Goal: Task Accomplishment & Management: Use online tool/utility

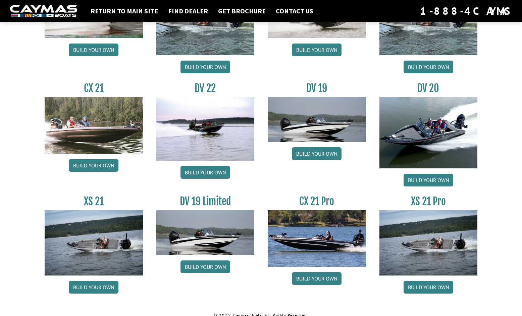
scroll to position [749, 0]
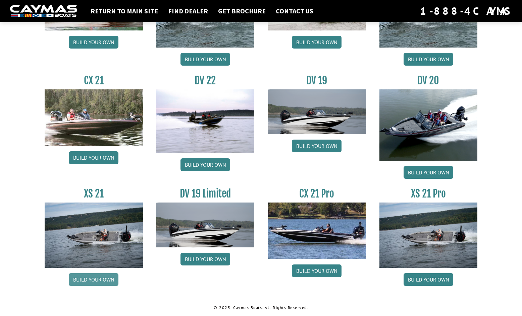
click at [92, 280] on link "Build your own" at bounding box center [94, 280] width 50 height 13
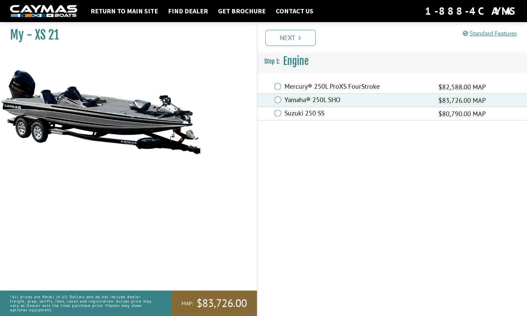
click at [283, 36] on link "Next" at bounding box center [290, 38] width 50 height 16
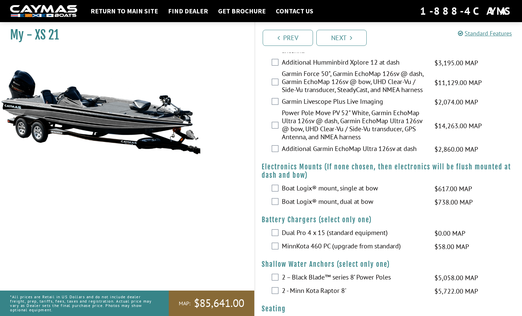
scroll to position [201, 0]
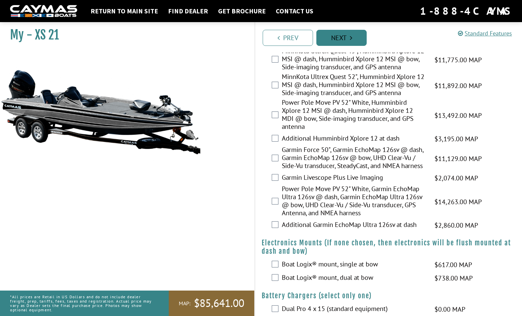
click at [338, 35] on link "Next" at bounding box center [341, 38] width 50 height 16
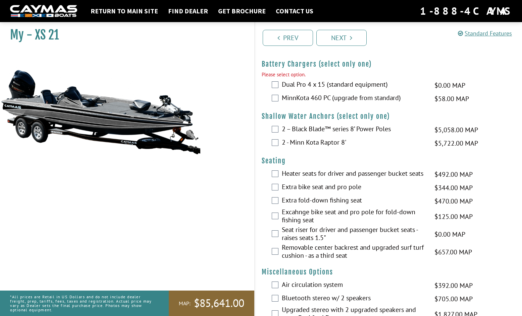
scroll to position [437, 0]
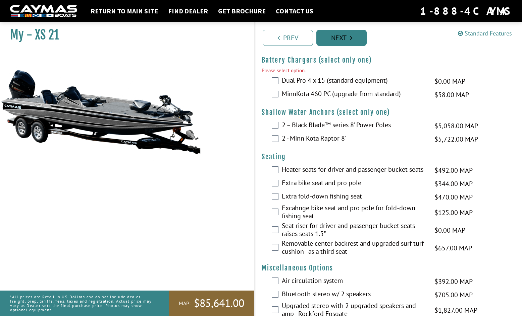
click at [351, 38] on icon "Pagination" at bounding box center [351, 38] width 2 height 7
click at [335, 40] on link "Next" at bounding box center [341, 38] width 50 height 16
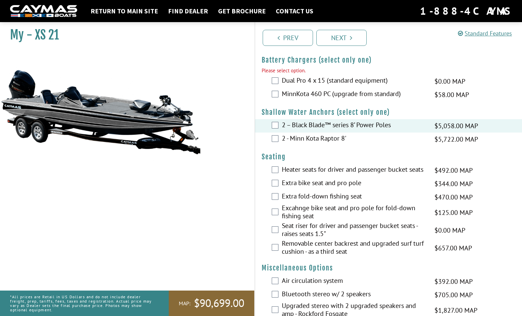
drag, startPoint x: 338, startPoint y: 43, endPoint x: 344, endPoint y: 49, distance: 9.0
click at [338, 43] on link "Next" at bounding box center [341, 38] width 50 height 16
click at [347, 41] on link "Next" at bounding box center [341, 38] width 50 height 16
click at [278, 93] on div "MinnKota 460 PC (upgrade from standard) $58.00 MAP $69.00 MSRP" at bounding box center [388, 94] width 267 height 13
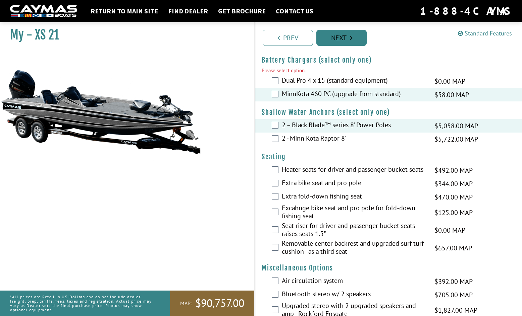
click at [332, 39] on link "Next" at bounding box center [341, 38] width 50 height 16
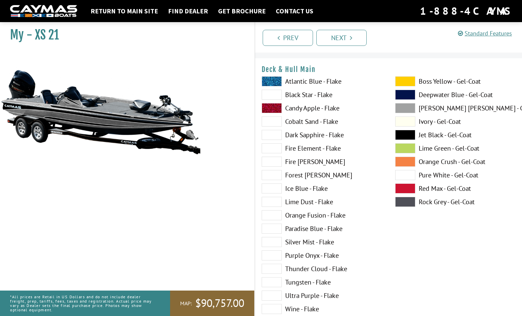
scroll to position [0, 0]
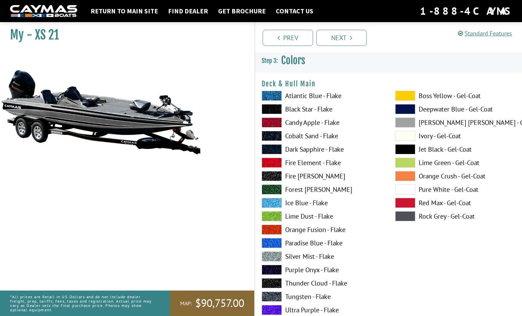
click at [274, 95] on span at bounding box center [271, 96] width 20 height 10
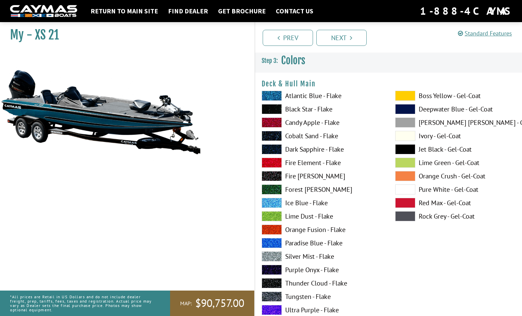
click at [278, 108] on span at bounding box center [271, 109] width 20 height 10
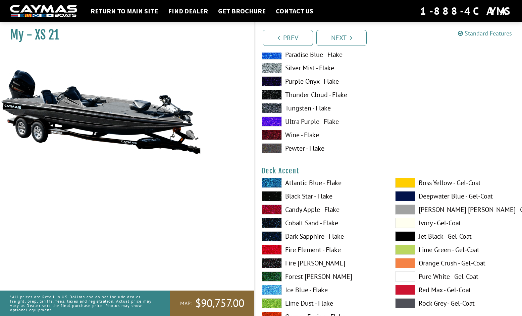
scroll to position [201, 0]
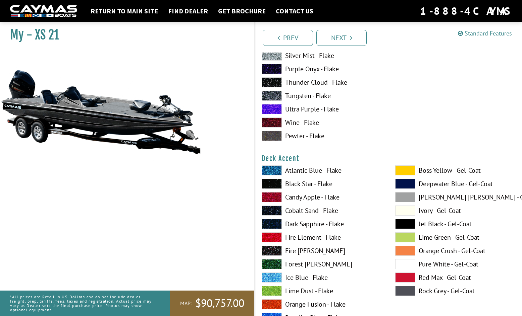
click at [407, 174] on span at bounding box center [405, 171] width 20 height 10
click at [406, 223] on span at bounding box center [405, 224] width 20 height 10
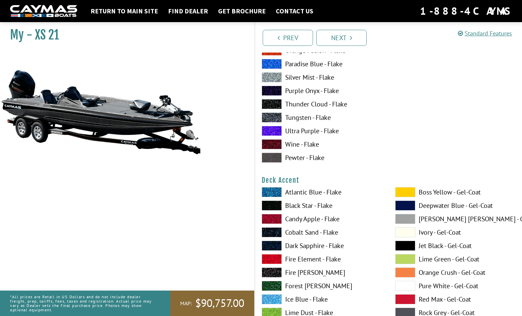
scroll to position [168, 0]
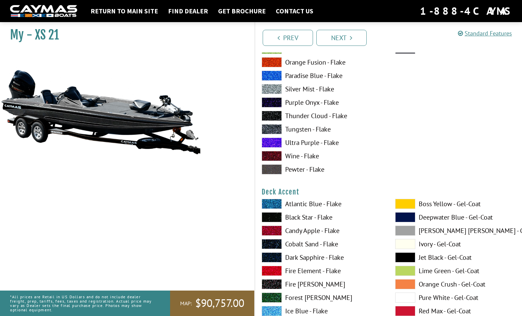
click at [269, 117] on span at bounding box center [271, 116] width 20 height 10
click at [404, 204] on span at bounding box center [405, 204] width 20 height 10
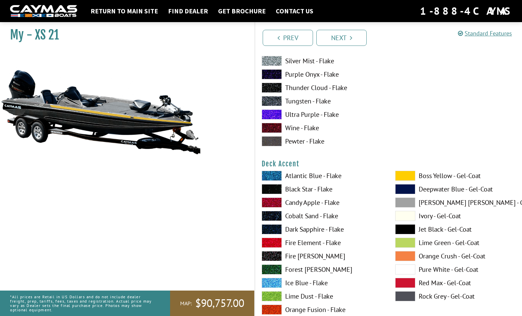
scroll to position [235, 0]
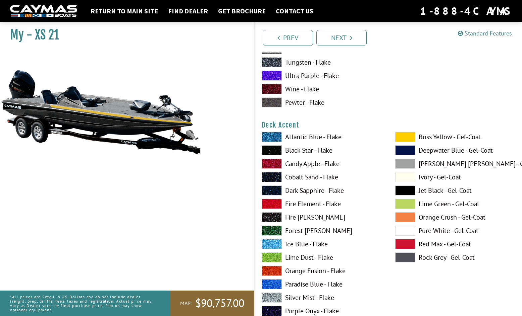
click at [406, 205] on span at bounding box center [405, 204] width 20 height 10
click at [273, 231] on span at bounding box center [271, 231] width 20 height 10
click at [274, 272] on span at bounding box center [271, 271] width 20 height 10
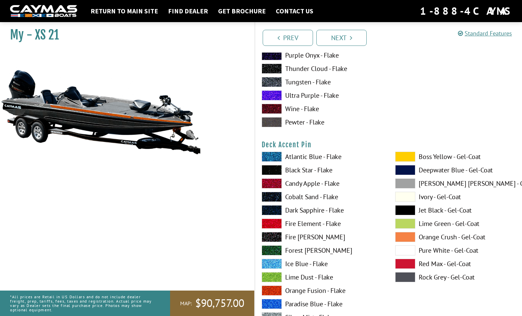
scroll to position [503, 0]
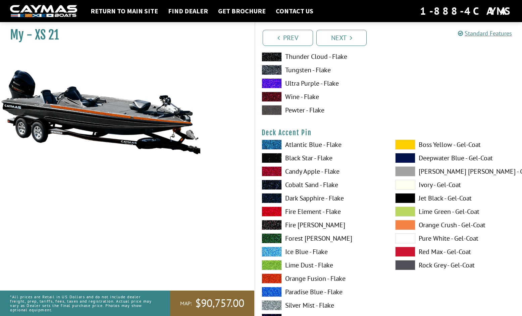
click at [275, 171] on span at bounding box center [271, 172] width 20 height 10
click at [403, 212] on span at bounding box center [405, 212] width 20 height 10
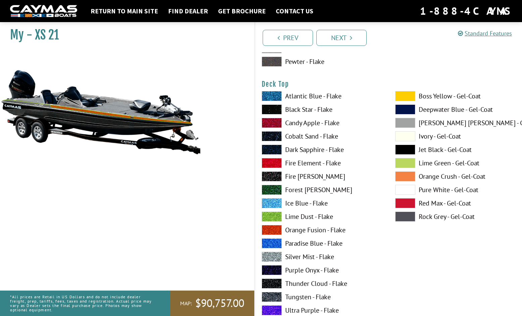
scroll to position [838, 0]
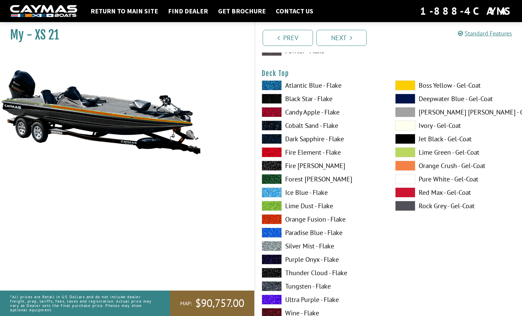
click at [277, 231] on span at bounding box center [271, 233] width 20 height 10
click at [274, 285] on span at bounding box center [271, 287] width 20 height 10
click at [408, 112] on span at bounding box center [405, 112] width 20 height 10
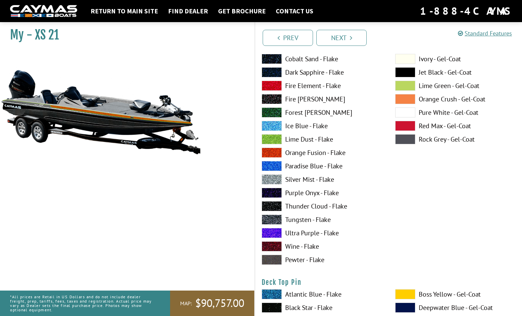
scroll to position [905, 0]
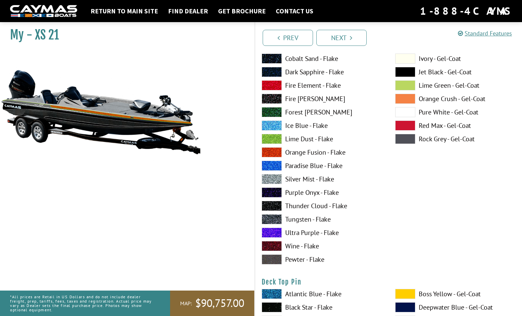
click at [270, 244] on span at bounding box center [271, 246] width 20 height 10
click at [274, 260] on span at bounding box center [271, 260] width 20 height 10
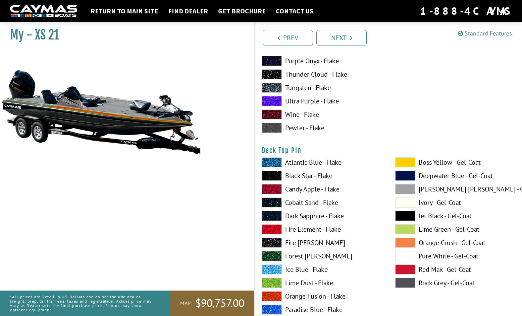
scroll to position [1039, 0]
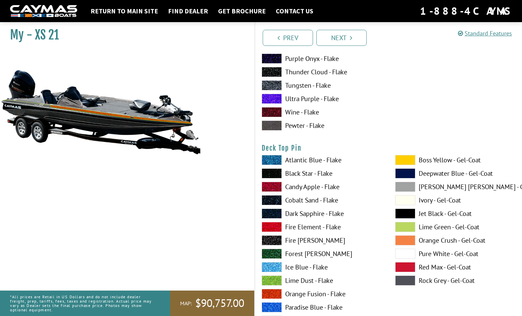
click at [277, 189] on span at bounding box center [271, 187] width 20 height 10
click at [275, 256] on span at bounding box center [271, 254] width 20 height 10
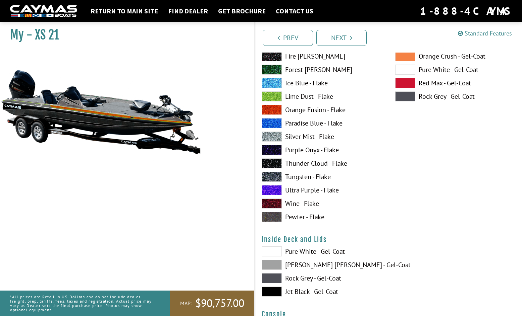
scroll to position [1307, 0]
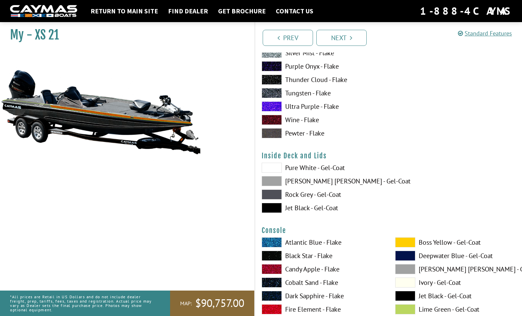
click at [269, 209] on span at bounding box center [271, 208] width 20 height 10
click at [268, 177] on span at bounding box center [271, 181] width 20 height 10
click at [276, 193] on span at bounding box center [271, 195] width 20 height 10
click at [270, 167] on span at bounding box center [271, 168] width 20 height 10
click at [272, 179] on span at bounding box center [271, 181] width 20 height 10
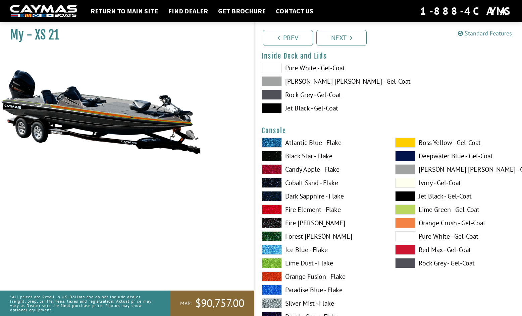
scroll to position [1408, 0]
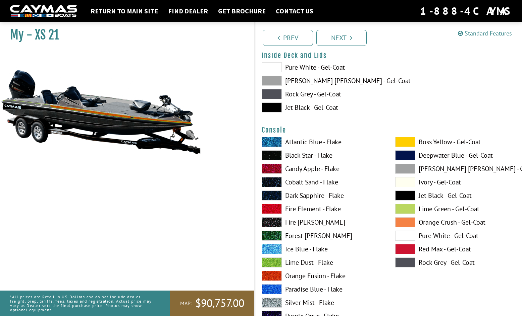
click at [273, 141] on span at bounding box center [271, 142] width 20 height 10
click at [271, 221] on span at bounding box center [271, 223] width 20 height 10
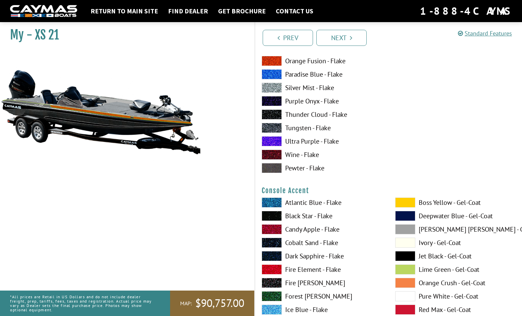
scroll to position [1643, 0]
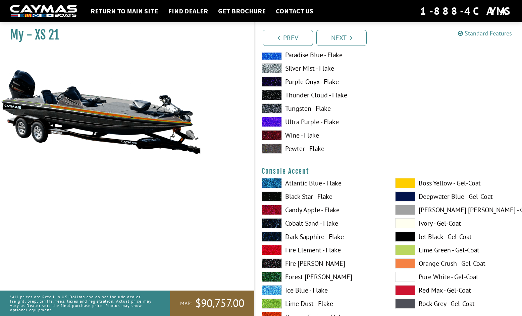
click at [401, 261] on span at bounding box center [405, 264] width 20 height 10
click at [401, 194] on span at bounding box center [405, 197] width 20 height 10
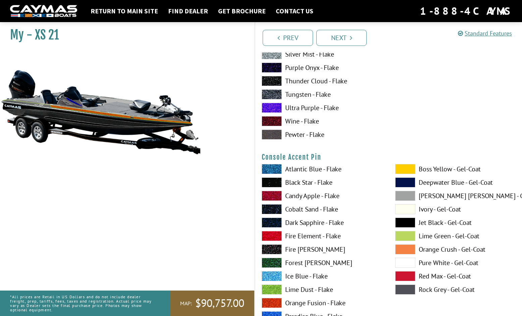
scroll to position [1944, 0]
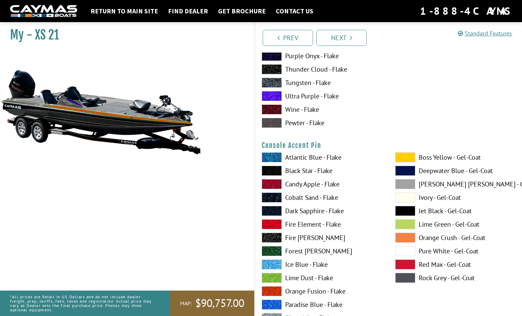
click at [272, 186] on span at bounding box center [271, 184] width 20 height 10
click at [270, 252] on span at bounding box center [271, 251] width 20 height 10
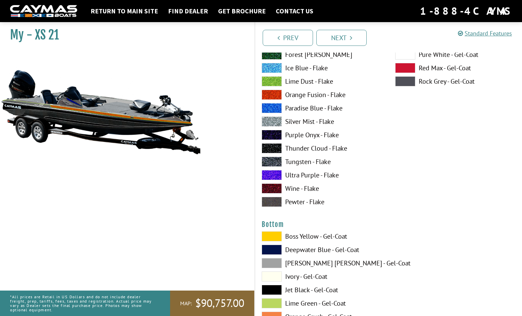
scroll to position [2179, 0]
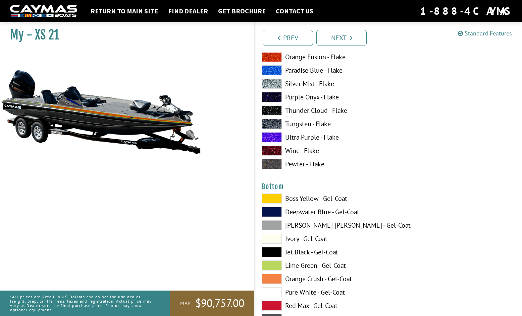
click at [270, 253] on span at bounding box center [271, 252] width 20 height 10
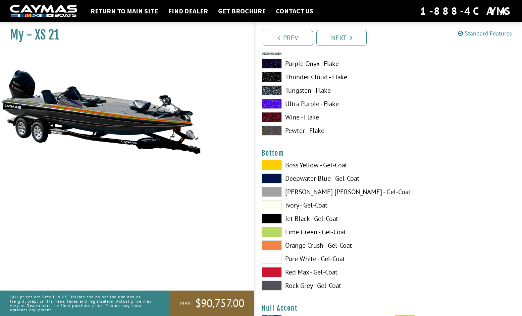
click at [274, 230] on span at bounding box center [271, 232] width 20 height 10
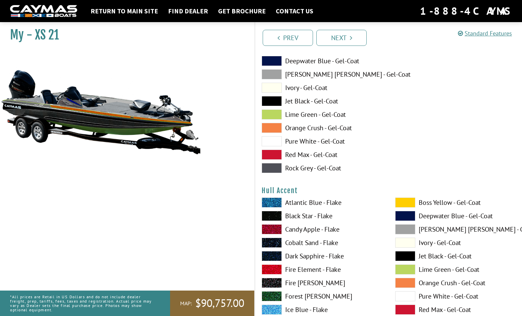
scroll to position [2380, 0]
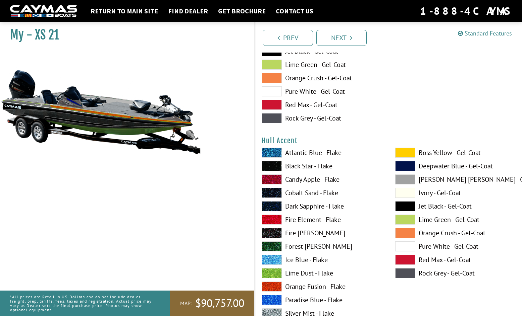
click at [401, 220] on span at bounding box center [405, 220] width 20 height 10
click at [269, 283] on span at bounding box center [271, 287] width 20 height 10
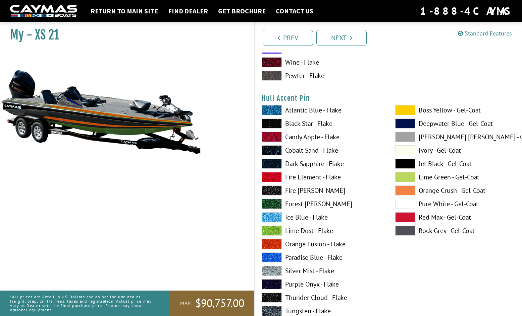
scroll to position [2715, 0]
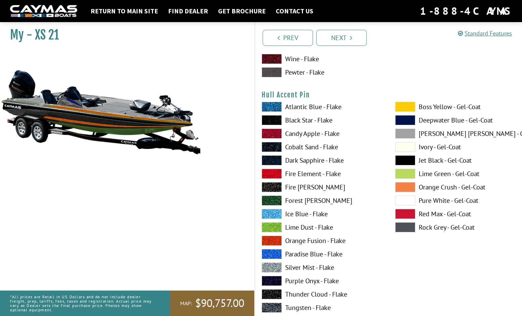
click at [270, 213] on span at bounding box center [271, 214] width 20 height 10
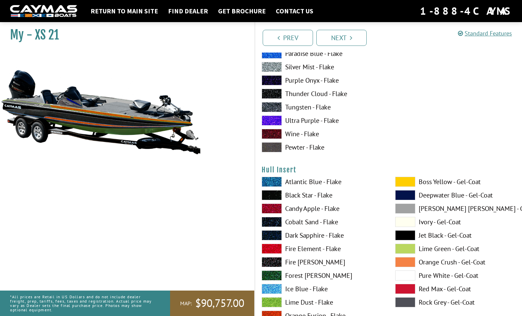
scroll to position [2916, 0]
click at [273, 249] on span at bounding box center [271, 249] width 20 height 10
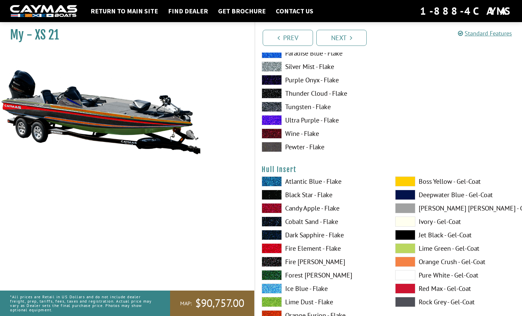
scroll to position [2950, 0]
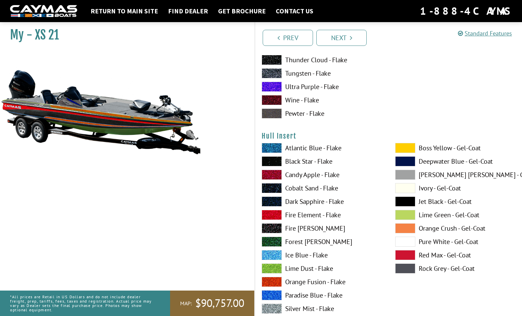
click at [274, 255] on span at bounding box center [271, 255] width 20 height 10
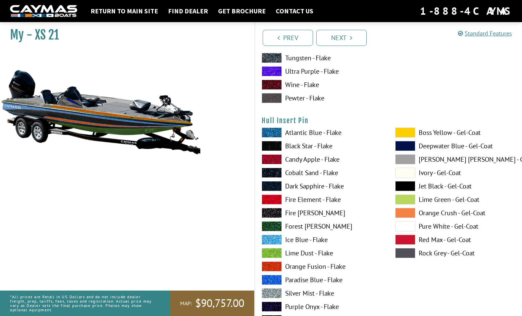
scroll to position [3252, 0]
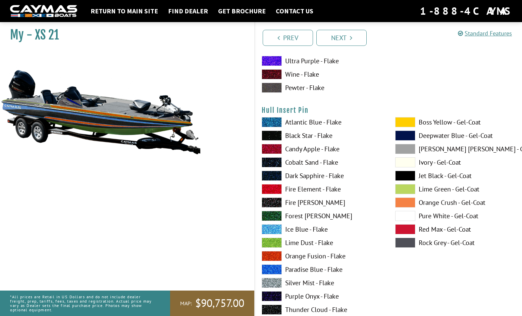
click at [270, 280] on span at bounding box center [271, 283] width 20 height 10
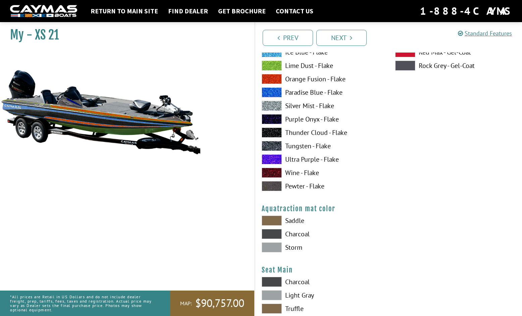
scroll to position [3486, 0]
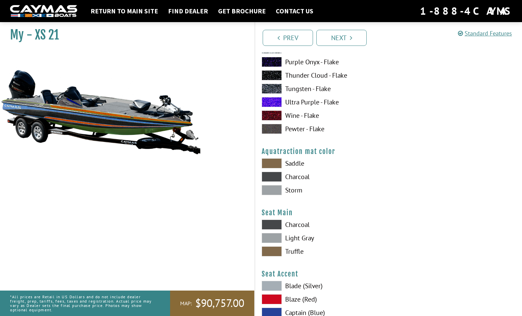
click at [273, 176] on span at bounding box center [271, 177] width 20 height 10
click at [268, 192] on span at bounding box center [271, 190] width 20 height 10
click at [272, 163] on span at bounding box center [271, 164] width 20 height 10
click at [270, 225] on span at bounding box center [271, 225] width 20 height 10
click at [269, 249] on span at bounding box center [271, 252] width 20 height 10
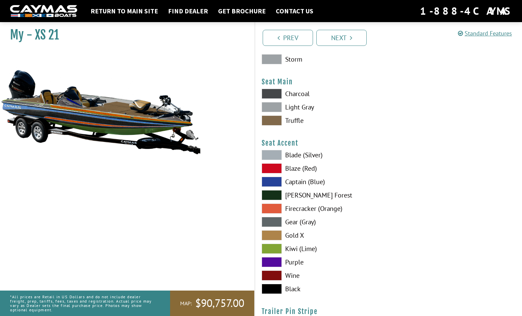
scroll to position [3620, 0]
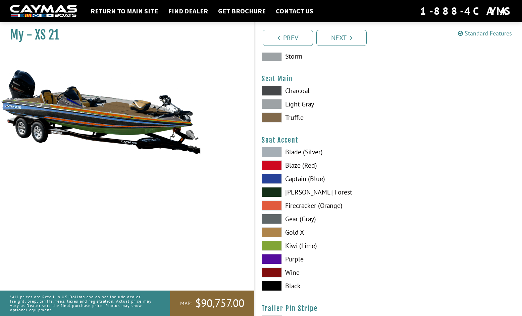
click at [273, 284] on span at bounding box center [271, 286] width 20 height 10
click at [270, 248] on span at bounding box center [271, 246] width 20 height 10
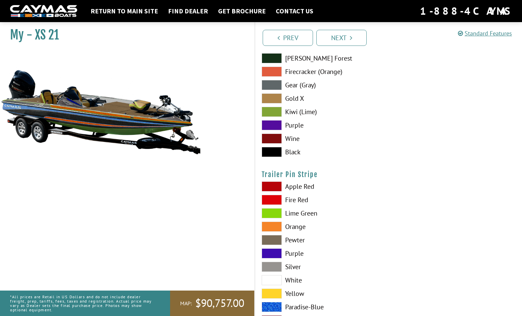
scroll to position [3784, 0]
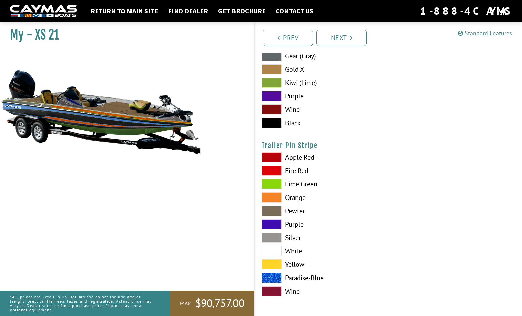
click at [270, 185] on span at bounding box center [271, 184] width 20 height 10
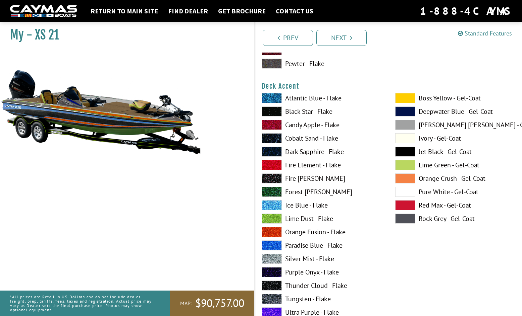
scroll to position [0, 0]
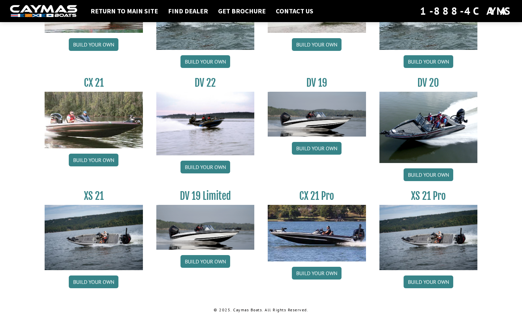
scroll to position [749, 0]
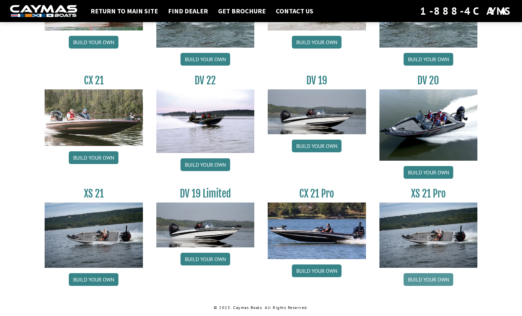
click at [414, 276] on link "Build your own" at bounding box center [428, 280] width 50 height 13
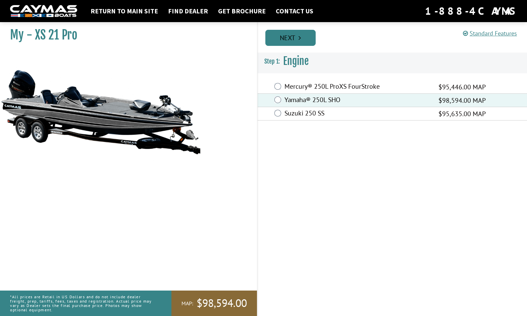
drag, startPoint x: 291, startPoint y: 40, endPoint x: 297, endPoint y: 41, distance: 6.1
click at [292, 40] on link "Next" at bounding box center [290, 38] width 50 height 16
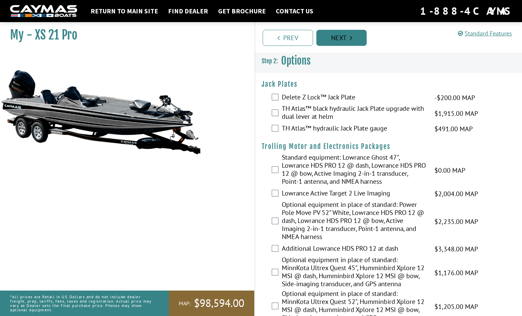
click at [339, 34] on link "Next" at bounding box center [341, 38] width 50 height 16
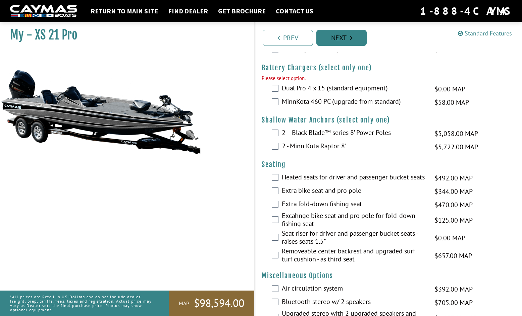
scroll to position [503, 0]
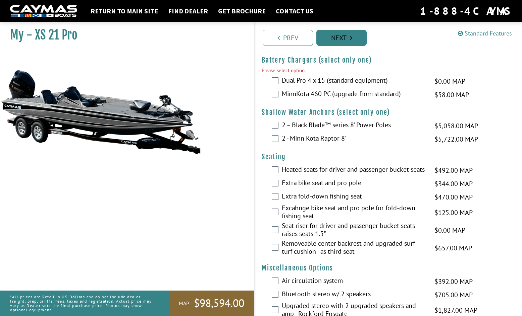
click at [342, 42] on link "Next" at bounding box center [341, 38] width 50 height 16
click at [341, 40] on link "Next" at bounding box center [341, 38] width 50 height 16
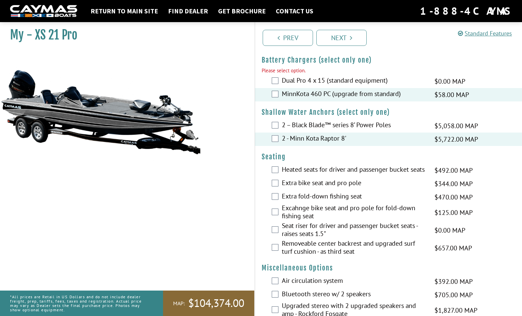
drag, startPoint x: 337, startPoint y: 40, endPoint x: 370, endPoint y: 85, distance: 56.7
click at [338, 40] on link "Next" at bounding box center [341, 38] width 50 height 16
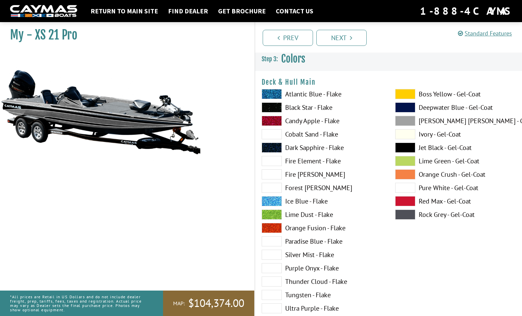
scroll to position [0, 0]
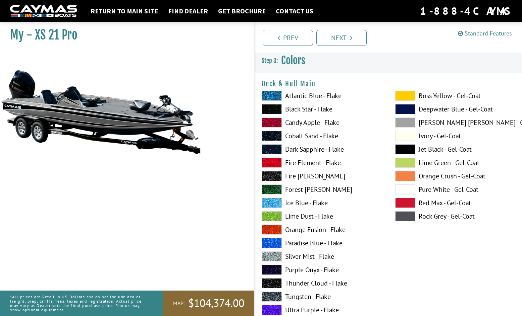
click at [401, 151] on span at bounding box center [405, 149] width 20 height 10
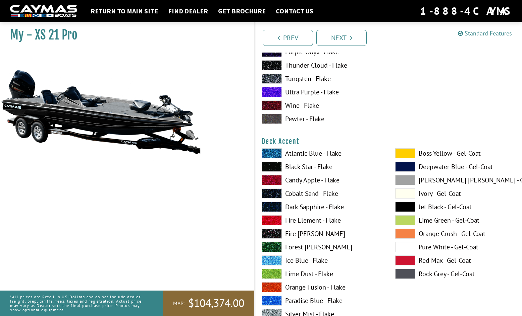
scroll to position [268, 0]
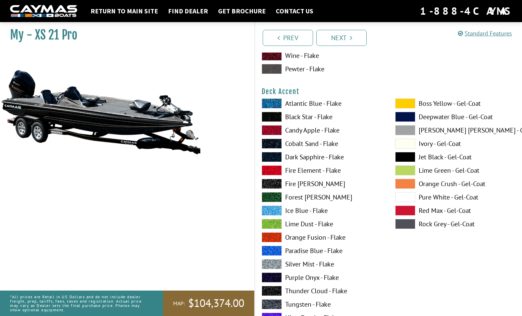
click at [267, 115] on span at bounding box center [271, 117] width 20 height 10
click at [274, 292] on span at bounding box center [271, 291] width 20 height 10
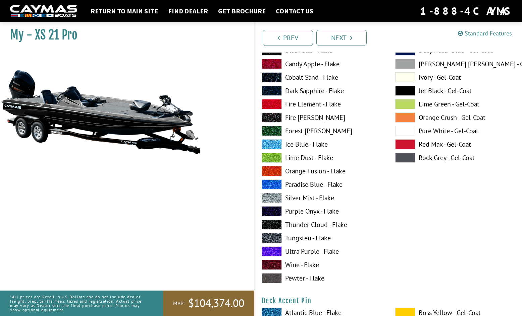
scroll to position [335, 0]
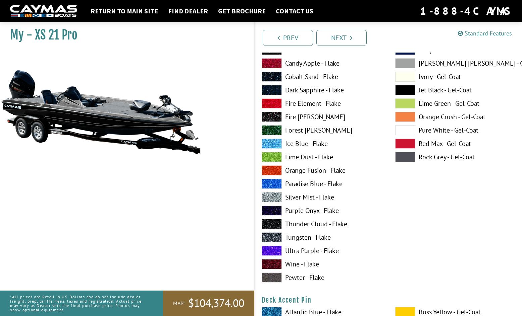
click at [401, 90] on span at bounding box center [405, 90] width 20 height 10
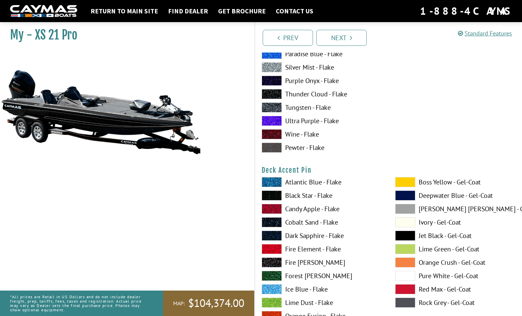
scroll to position [469, 0]
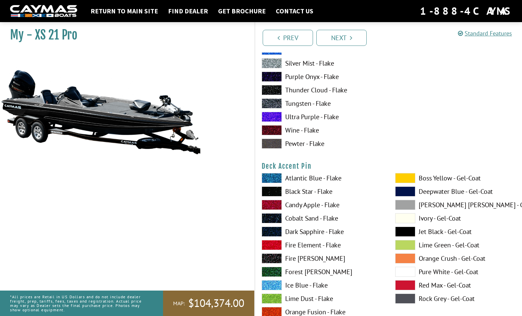
click at [408, 231] on span at bounding box center [405, 232] width 20 height 10
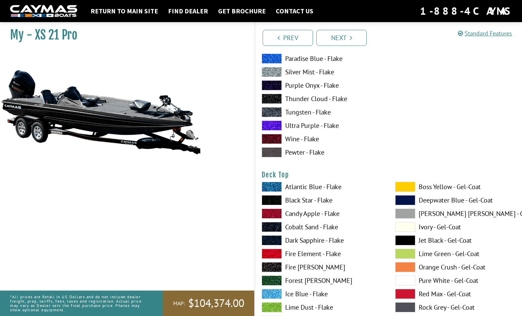
scroll to position [737, 0]
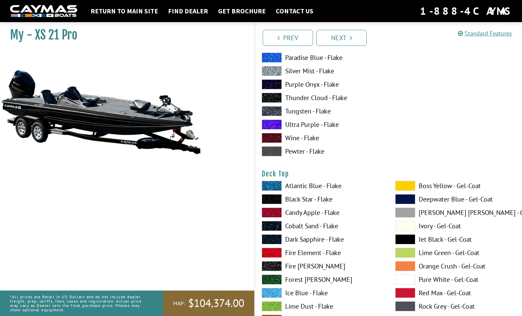
click at [404, 239] on span at bounding box center [405, 240] width 20 height 10
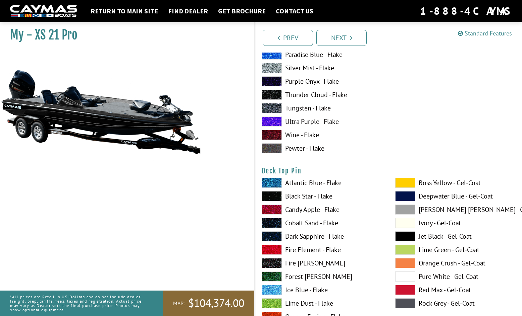
scroll to position [1039, 0]
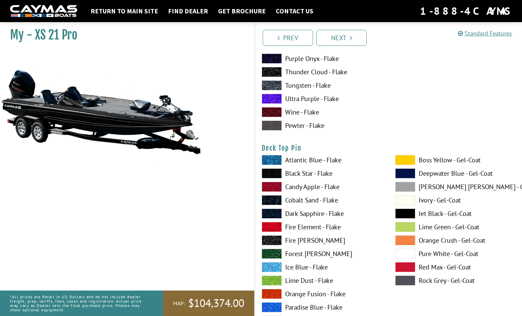
click at [408, 214] on span at bounding box center [405, 214] width 20 height 10
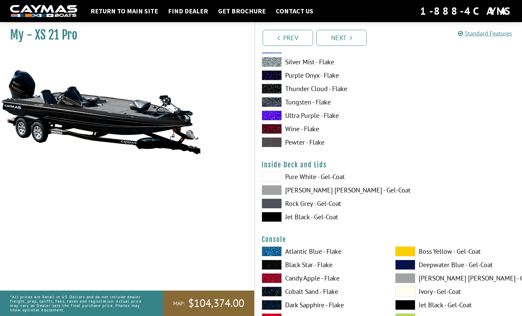
scroll to position [1307, 0]
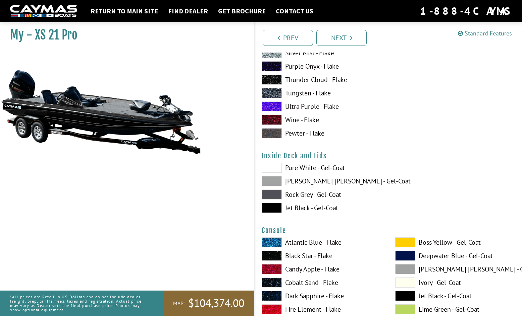
click at [271, 208] on span at bounding box center [271, 208] width 20 height 10
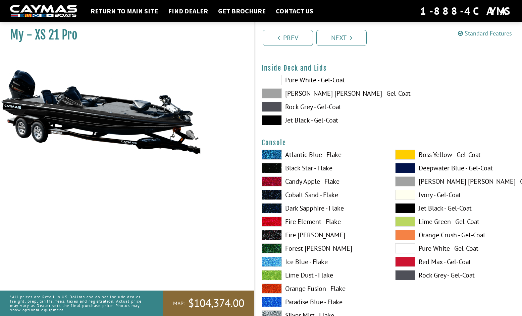
scroll to position [1408, 0]
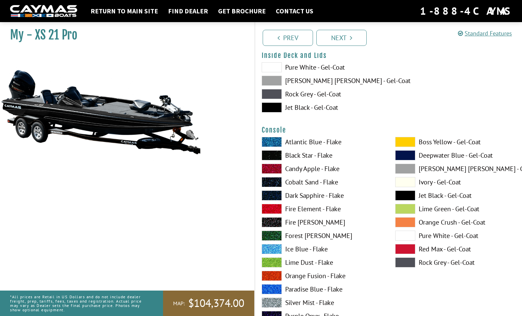
click at [405, 194] on span at bounding box center [405, 196] width 20 height 10
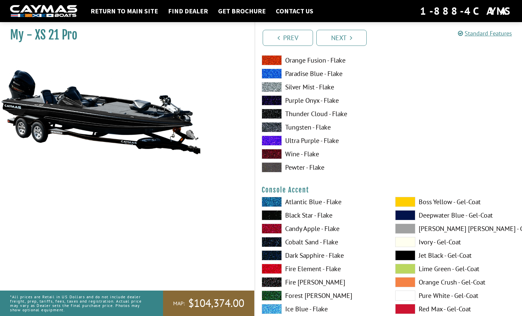
scroll to position [1643, 0]
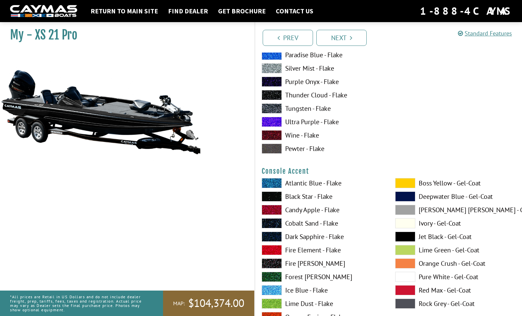
click at [406, 237] on span at bounding box center [405, 237] width 20 height 10
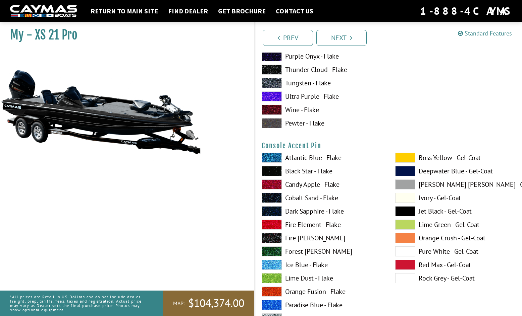
scroll to position [1944, 0]
click at [405, 209] on span at bounding box center [405, 211] width 20 height 10
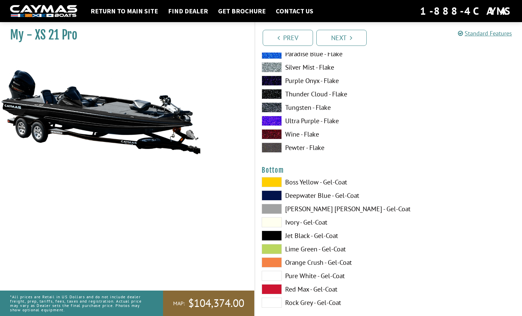
scroll to position [2212, 0]
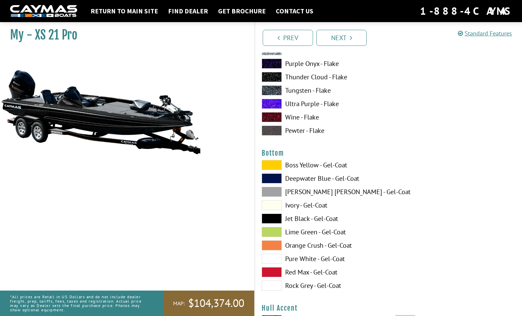
drag, startPoint x: 270, startPoint y: 216, endPoint x: 288, endPoint y: 217, distance: 17.8
click at [271, 216] on span at bounding box center [271, 219] width 20 height 10
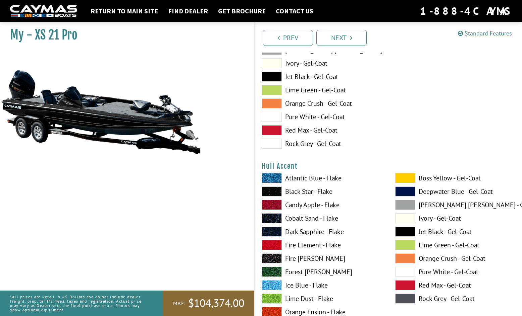
scroll to position [2380, 0]
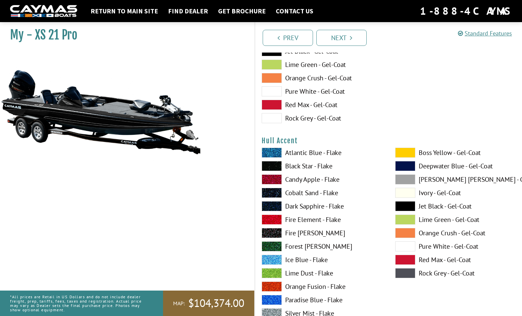
click at [402, 205] on span at bounding box center [405, 206] width 20 height 10
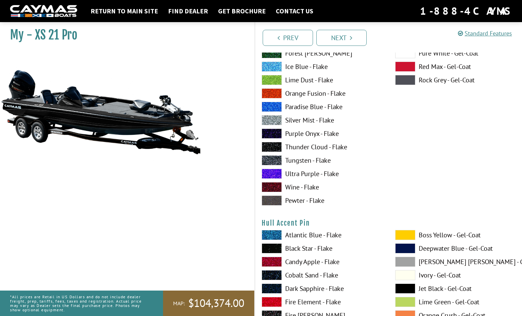
scroll to position [2648, 0]
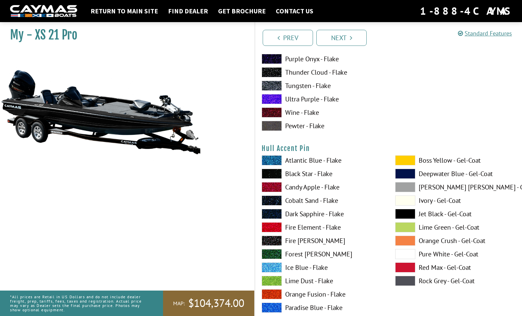
click at [409, 215] on span at bounding box center [405, 214] width 20 height 10
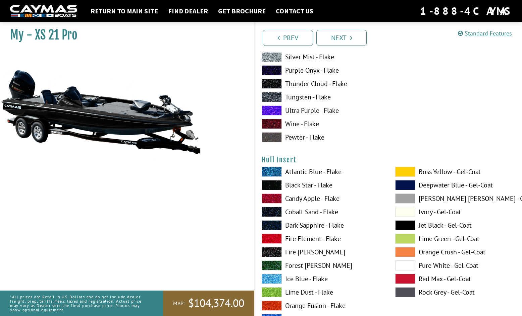
scroll to position [2916, 0]
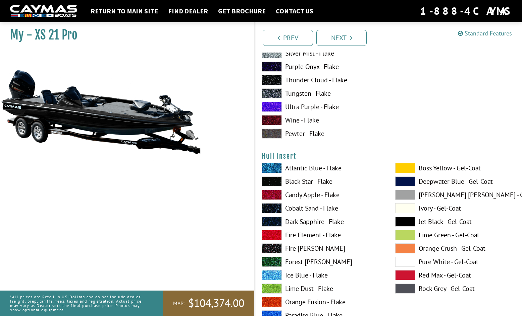
click at [402, 221] on span at bounding box center [405, 222] width 20 height 10
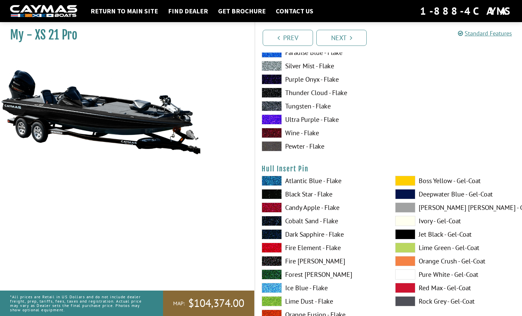
scroll to position [3218, 0]
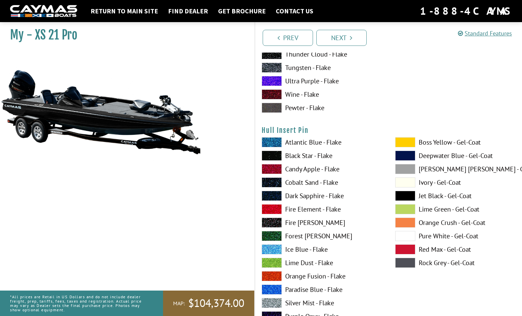
click at [402, 195] on span at bounding box center [405, 196] width 20 height 10
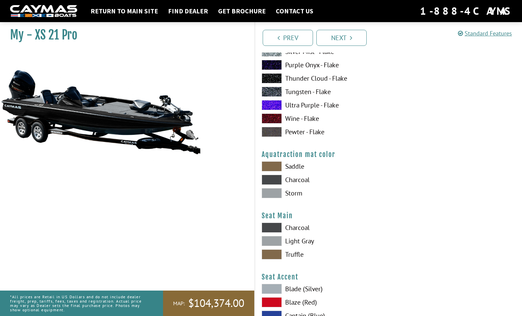
scroll to position [3486, 0]
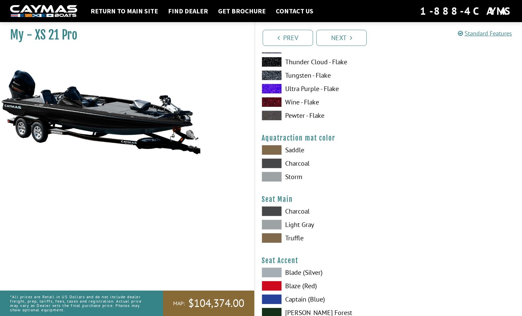
click at [272, 148] on span at bounding box center [271, 150] width 20 height 10
click at [268, 213] on span at bounding box center [271, 211] width 20 height 10
click at [273, 238] on span at bounding box center [271, 238] width 20 height 10
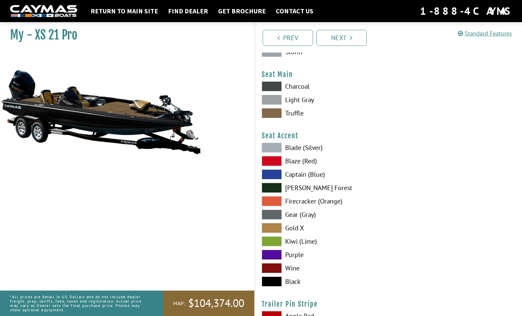
scroll to position [3620, 0]
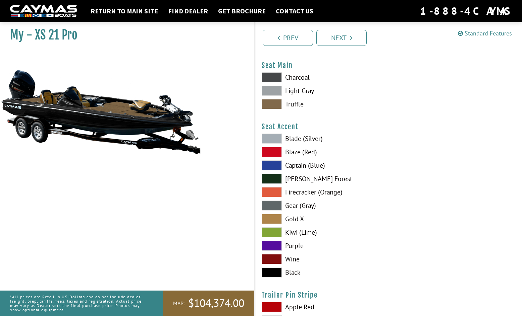
click at [271, 272] on span at bounding box center [271, 273] width 20 height 10
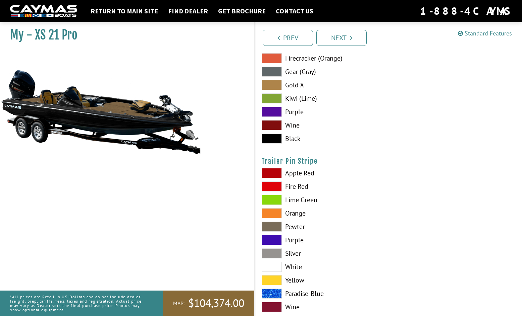
scroll to position [3770, 0]
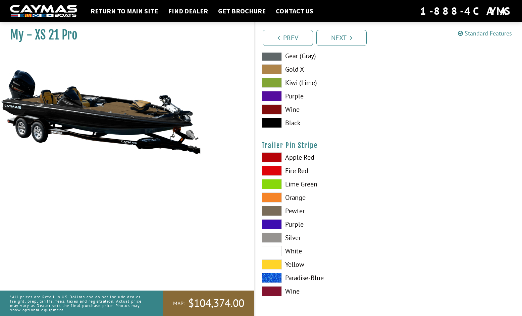
click at [268, 208] on span at bounding box center [271, 211] width 20 height 10
click at [271, 263] on span at bounding box center [271, 265] width 20 height 10
click at [270, 159] on span at bounding box center [271, 158] width 20 height 10
click at [272, 197] on span at bounding box center [271, 198] width 20 height 10
click at [272, 209] on span at bounding box center [271, 211] width 20 height 10
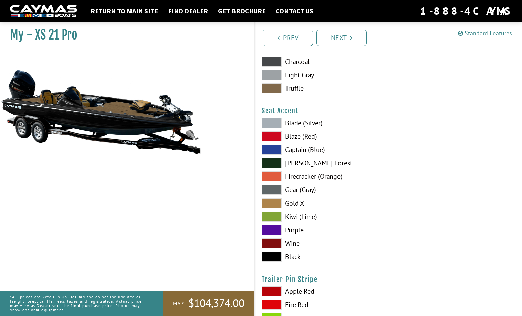
drag, startPoint x: 339, startPoint y: 211, endPoint x: 368, endPoint y: 205, distance: 29.4
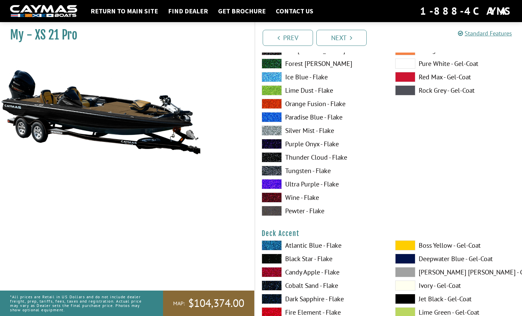
scroll to position [0, 0]
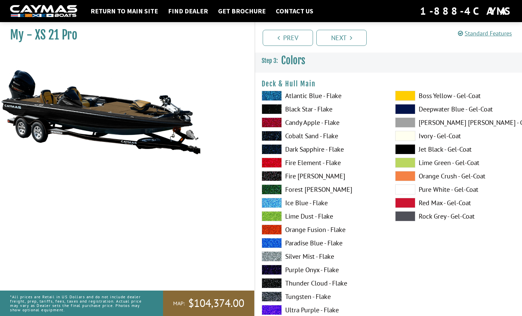
click at [272, 147] on span at bounding box center [271, 149] width 20 height 10
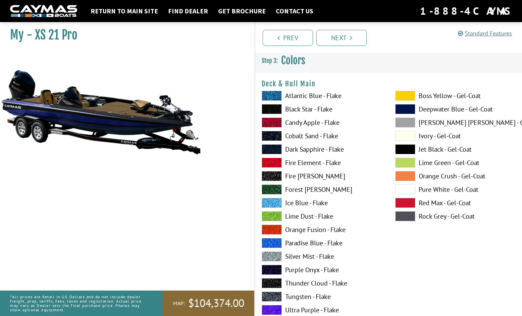
click at [269, 109] on span at bounding box center [271, 109] width 20 height 10
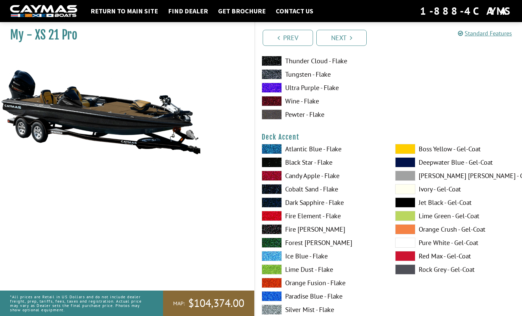
scroll to position [235, 0]
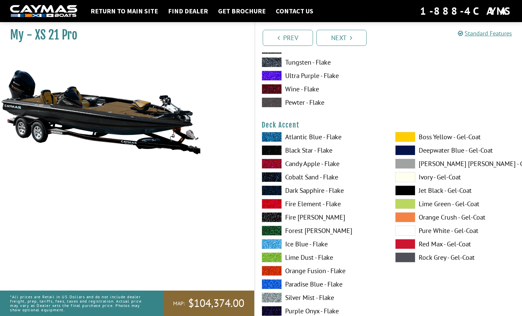
click at [274, 180] on span at bounding box center [271, 177] width 20 height 10
click at [271, 150] on span at bounding box center [271, 150] width 20 height 10
click at [273, 164] on span at bounding box center [271, 164] width 20 height 10
click at [274, 161] on span at bounding box center [271, 164] width 20 height 10
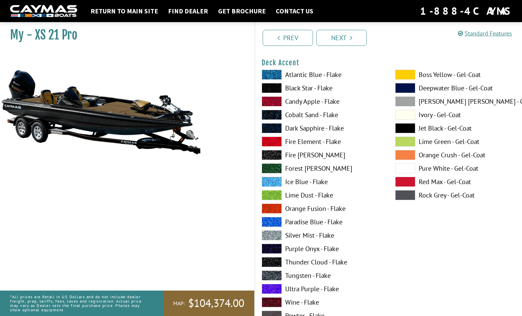
scroll to position [302, 0]
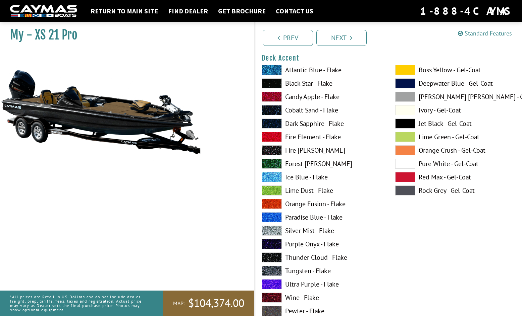
click at [269, 230] on span at bounding box center [271, 231] width 20 height 10
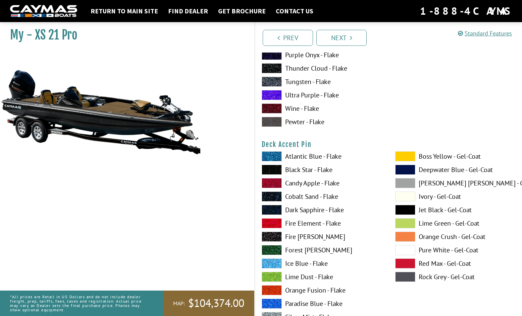
scroll to position [503, 0]
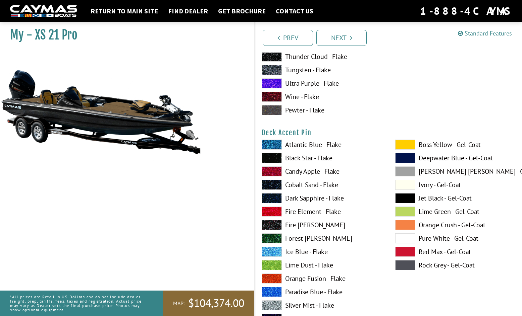
click at [273, 212] on span at bounding box center [271, 212] width 20 height 10
click at [270, 223] on span at bounding box center [271, 225] width 20 height 10
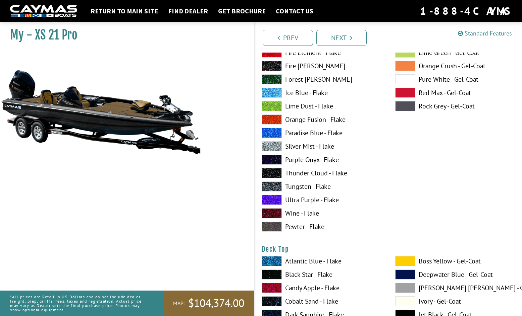
scroll to position [737, 0]
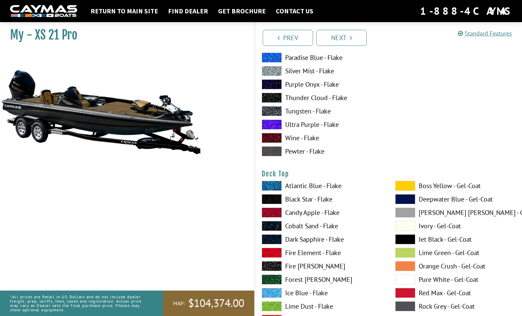
click at [270, 200] on span at bounding box center [271, 199] width 20 height 10
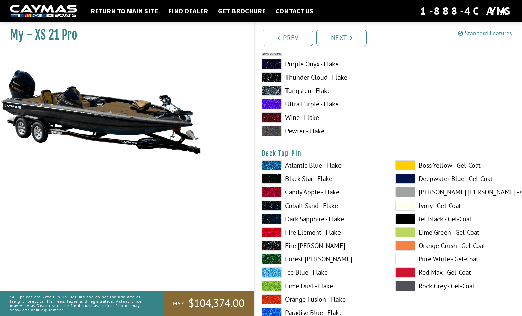
scroll to position [1039, 0]
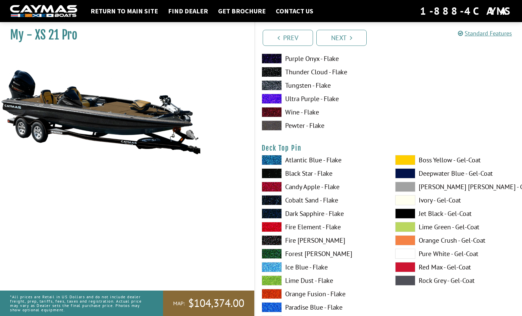
click at [274, 159] on span at bounding box center [271, 160] width 20 height 10
click at [272, 241] on span at bounding box center [271, 241] width 20 height 10
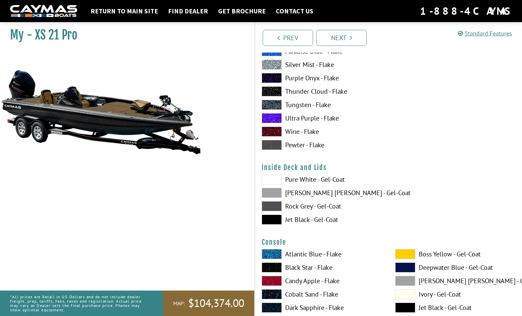
scroll to position [1307, 0]
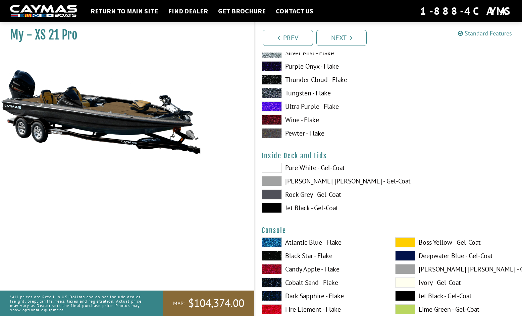
click at [273, 207] on span at bounding box center [271, 208] width 20 height 10
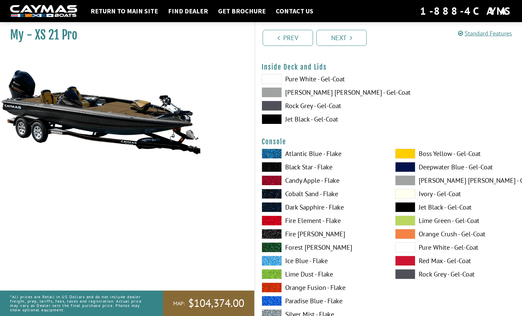
scroll to position [1408, 0]
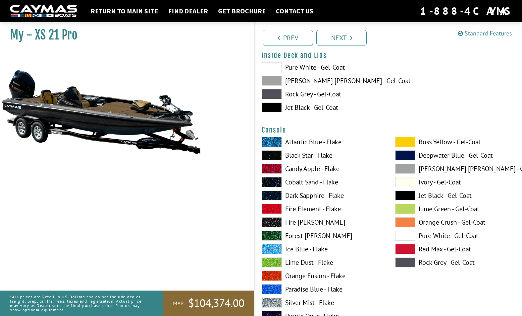
click at [268, 154] on span at bounding box center [271, 156] width 20 height 10
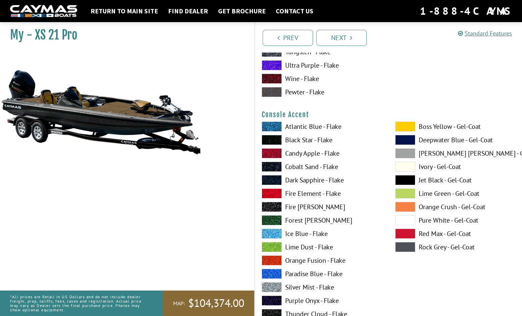
scroll to position [1710, 0]
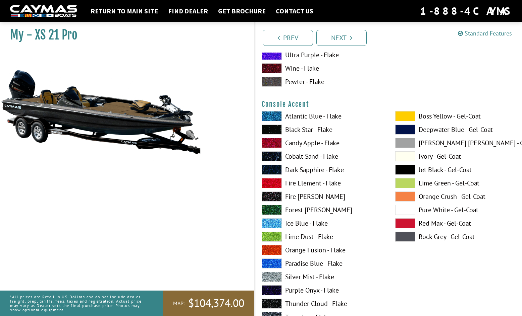
click at [400, 196] on span at bounding box center [405, 197] width 20 height 10
click at [403, 224] on span at bounding box center [405, 224] width 20 height 10
click at [401, 130] on span at bounding box center [405, 130] width 20 height 10
click at [404, 114] on span at bounding box center [405, 116] width 20 height 10
click at [268, 223] on span at bounding box center [271, 224] width 20 height 10
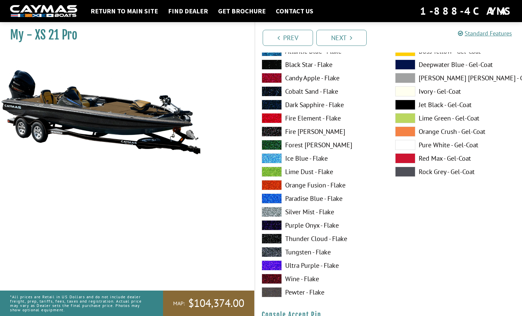
scroll to position [1777, 0]
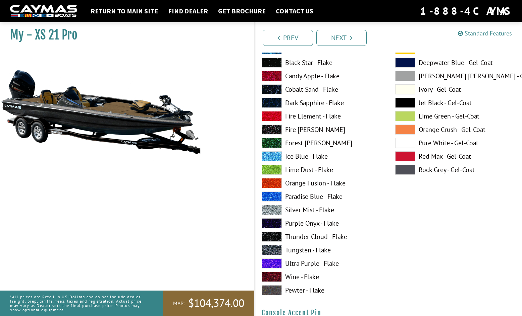
click at [276, 236] on span at bounding box center [271, 237] width 20 height 10
click at [276, 249] on span at bounding box center [271, 250] width 20 height 10
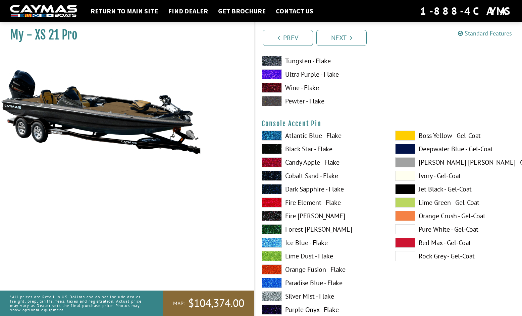
scroll to position [1978, 0]
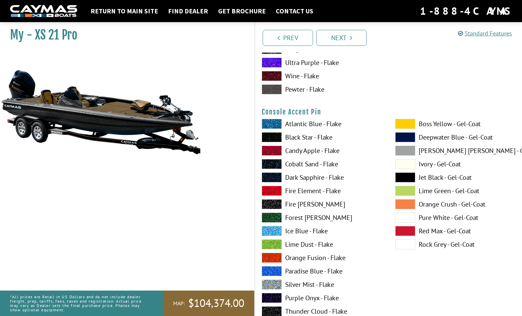
click at [272, 191] on span at bounding box center [271, 191] width 20 height 10
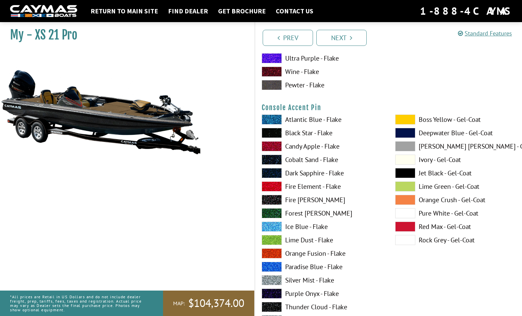
scroll to position [2011, 0]
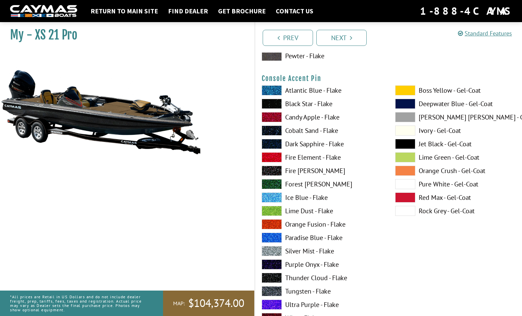
click at [272, 278] on span at bounding box center [271, 278] width 20 height 10
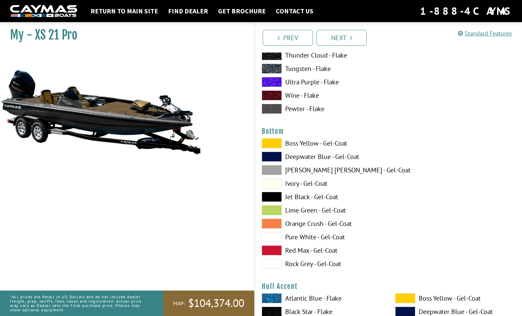
scroll to position [2246, 0]
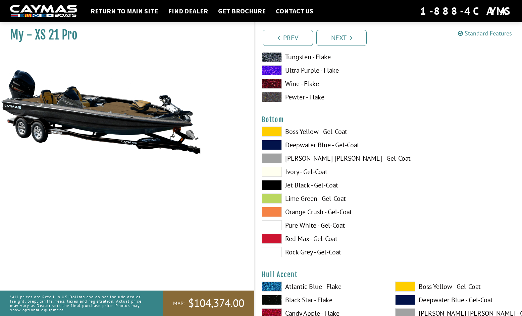
click at [271, 186] on span at bounding box center [271, 185] width 20 height 10
click at [274, 132] on span at bounding box center [271, 132] width 20 height 10
click at [276, 216] on span at bounding box center [271, 212] width 20 height 10
click at [274, 183] on span at bounding box center [271, 185] width 20 height 10
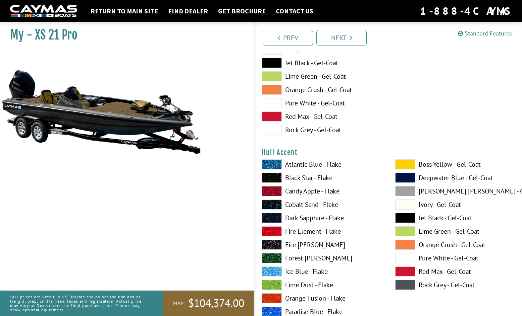
scroll to position [2380, 0]
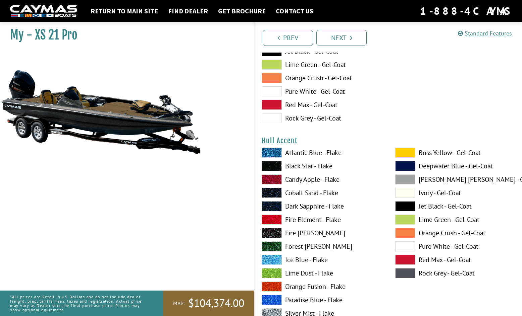
click at [274, 168] on span at bounding box center [271, 166] width 20 height 10
click at [271, 180] on span at bounding box center [271, 180] width 20 height 10
click at [270, 232] on span at bounding box center [271, 233] width 20 height 10
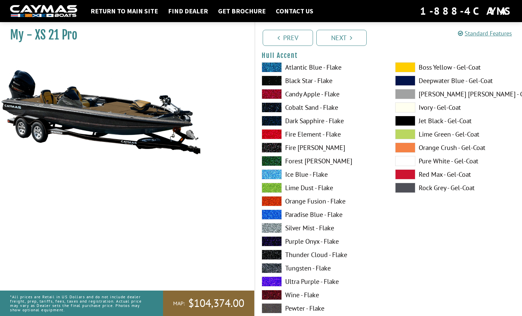
scroll to position [2481, 0]
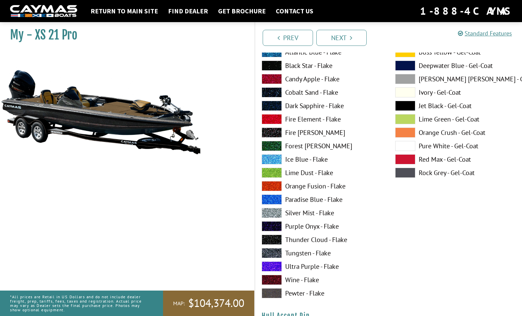
click at [272, 239] on span at bounding box center [271, 240] width 20 height 10
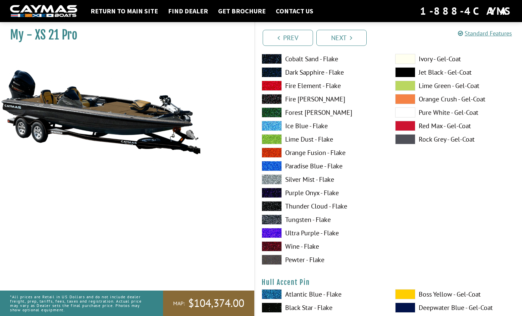
click at [277, 259] on span at bounding box center [271, 260] width 20 height 10
click at [409, 99] on span at bounding box center [405, 99] width 20 height 10
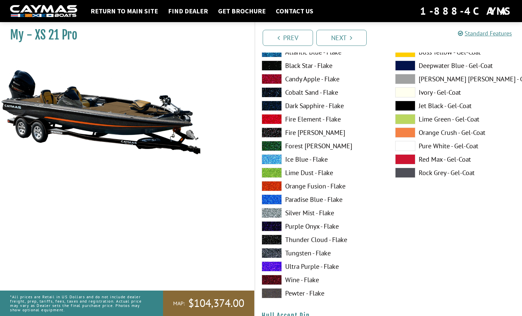
click at [273, 93] on span at bounding box center [271, 92] width 20 height 10
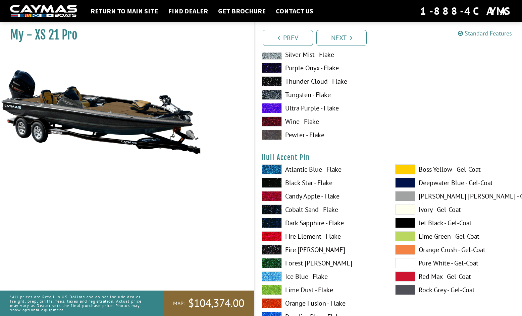
scroll to position [2648, 0]
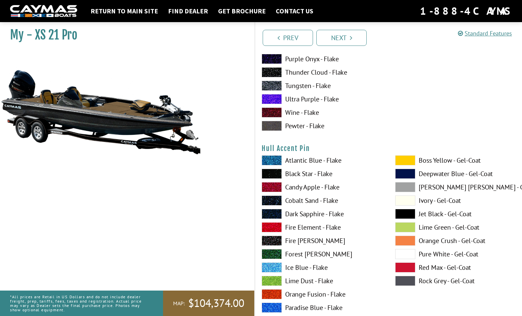
click at [402, 157] on span at bounding box center [405, 161] width 20 height 10
click at [277, 252] on span at bounding box center [271, 254] width 20 height 10
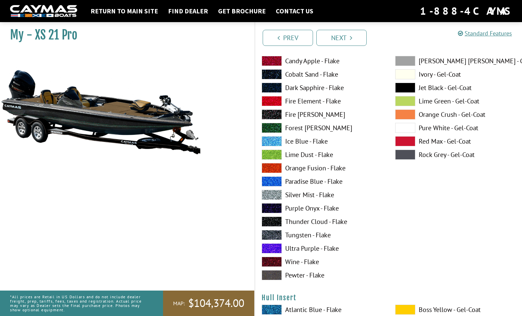
scroll to position [2782, 0]
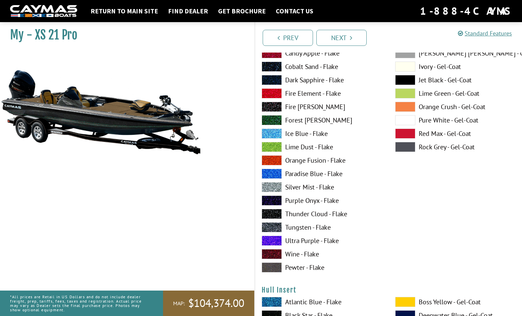
click at [270, 228] on span at bounding box center [271, 228] width 20 height 10
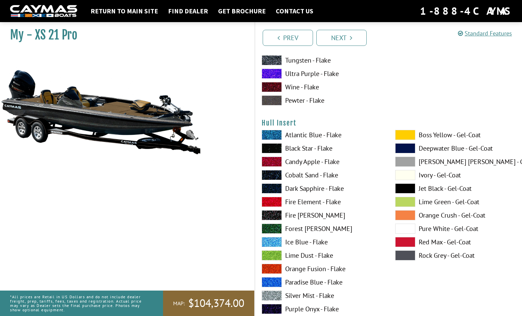
scroll to position [2950, 0]
click at [271, 216] on span at bounding box center [271, 215] width 20 height 10
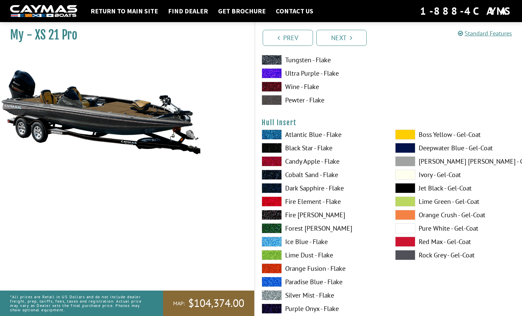
click at [271, 173] on span at bounding box center [271, 175] width 20 height 10
click at [404, 189] on span at bounding box center [405, 188] width 20 height 10
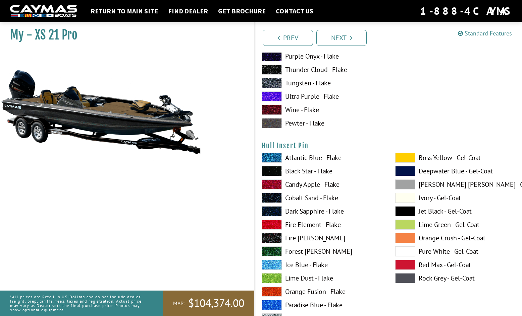
scroll to position [3218, 0]
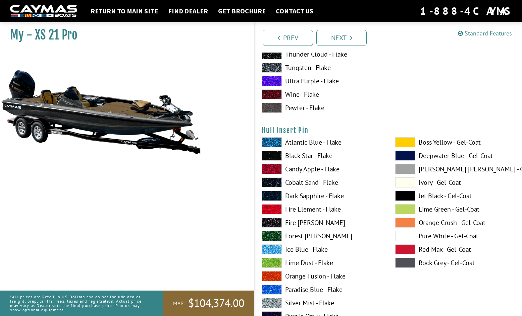
click at [407, 139] on span at bounding box center [405, 142] width 20 height 10
click at [402, 219] on span at bounding box center [405, 223] width 20 height 10
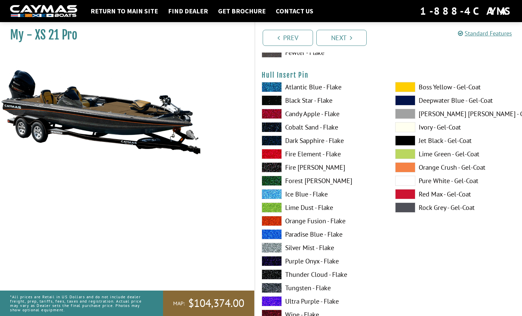
scroll to position [3285, 0]
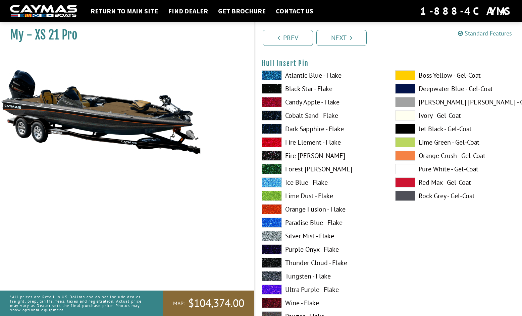
click at [272, 221] on span at bounding box center [271, 223] width 20 height 10
click at [272, 249] on span at bounding box center [271, 250] width 20 height 10
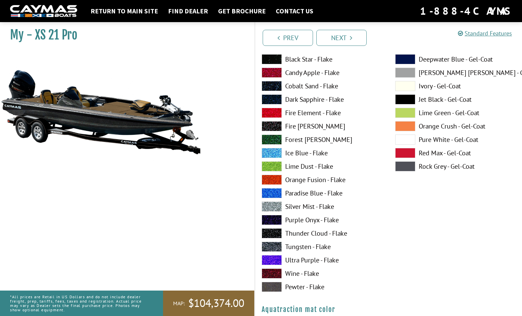
scroll to position [3352, 0]
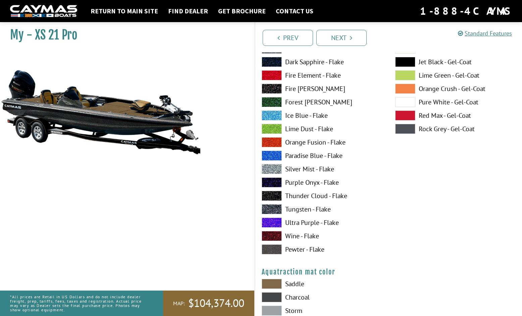
click at [272, 222] on span at bounding box center [271, 223] width 20 height 10
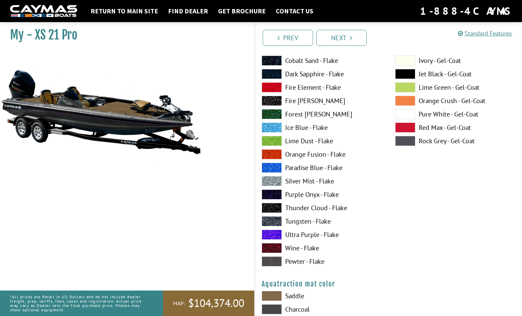
scroll to position [3319, 0]
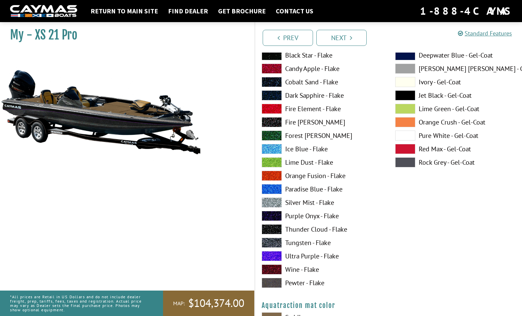
click at [273, 107] on span at bounding box center [271, 109] width 20 height 10
click at [272, 64] on span at bounding box center [271, 69] width 20 height 10
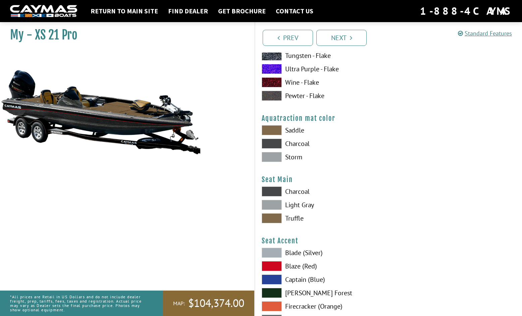
scroll to position [3520, 0]
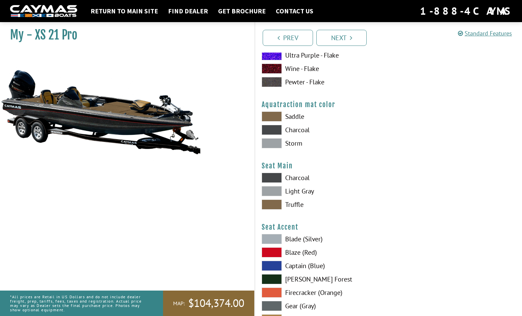
click at [267, 178] on span at bounding box center [271, 178] width 20 height 10
click at [270, 204] on span at bounding box center [271, 205] width 20 height 10
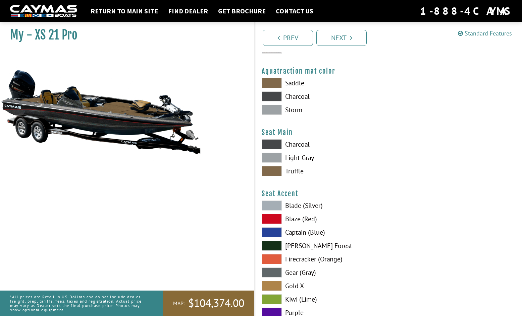
click at [278, 204] on span at bounding box center [271, 206] width 20 height 10
click at [274, 221] on span at bounding box center [271, 219] width 20 height 10
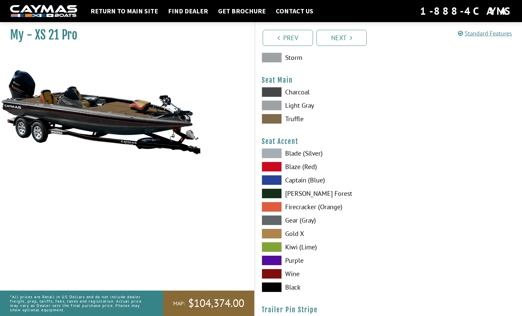
scroll to position [3620, 0]
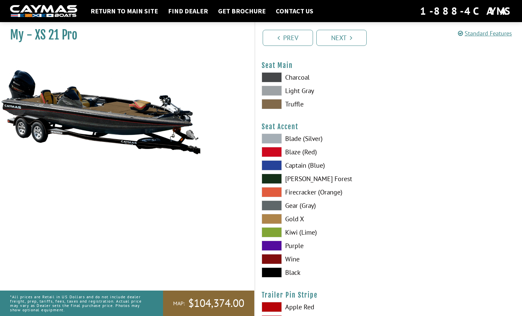
click at [270, 258] on span at bounding box center [271, 259] width 20 height 10
click at [274, 271] on span at bounding box center [271, 273] width 20 height 10
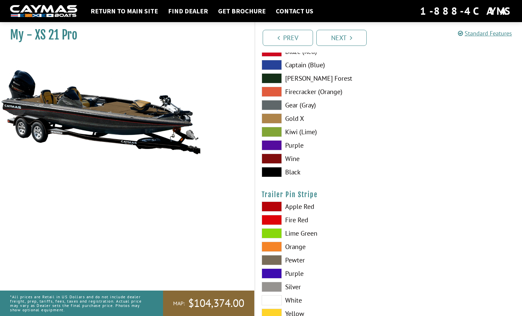
scroll to position [3754, 0]
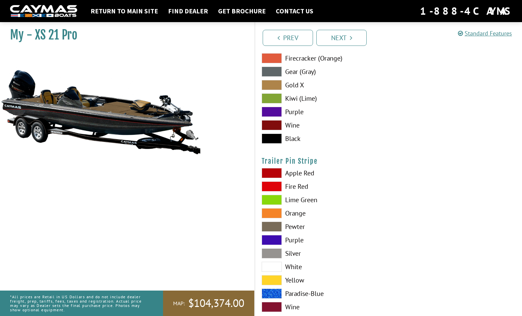
click at [275, 186] on span at bounding box center [271, 187] width 20 height 10
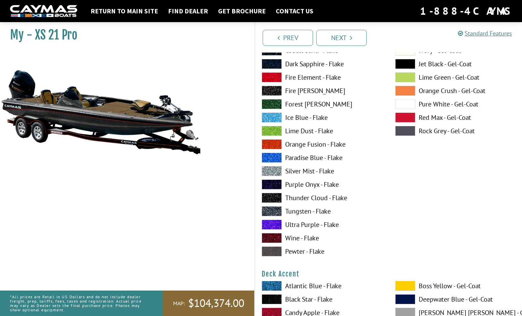
scroll to position [0, 0]
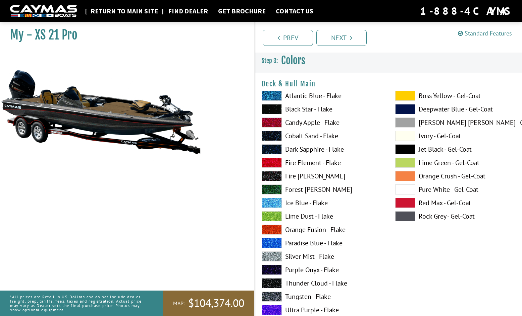
click at [111, 8] on link "Return to main site" at bounding box center [124, 11] width 74 height 9
